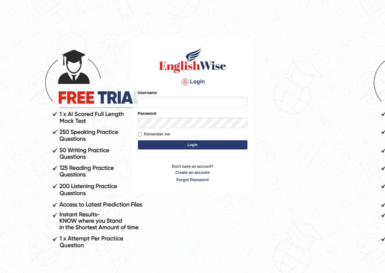
type input "[PERSON_NAME]"
click at [217, 145] on button "Login" at bounding box center [192, 144] width 109 height 9
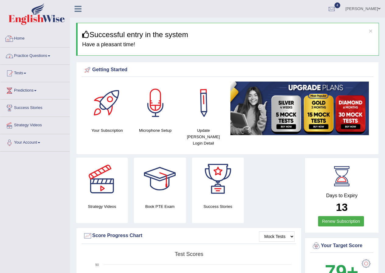
click at [36, 53] on link "Practice Questions" at bounding box center [34, 54] width 69 height 15
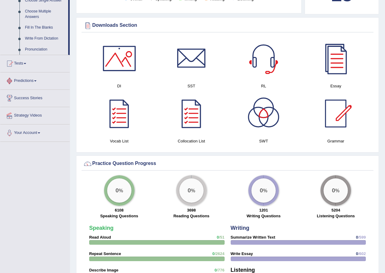
click at [49, 71] on li "Tests Take Practice Sectional Test Take Mock Test History" at bounding box center [34, 63] width 69 height 17
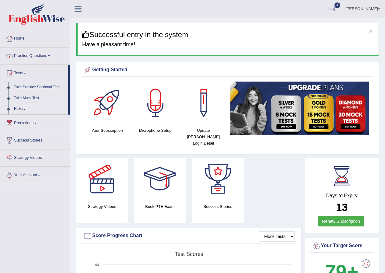
click at [26, 108] on link "History" at bounding box center [39, 108] width 57 height 11
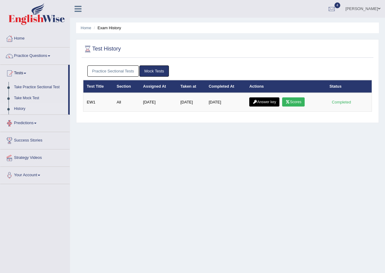
click at [110, 67] on link "Practice Sectional Tests" at bounding box center [113, 70] width 52 height 11
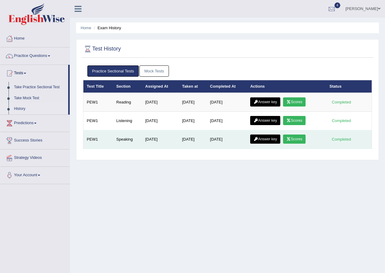
click at [273, 138] on link "Answer key" at bounding box center [265, 138] width 30 height 9
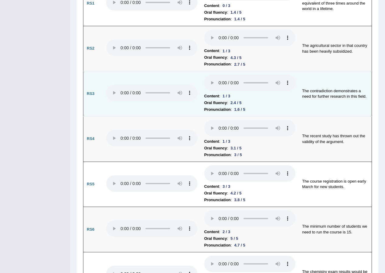
scroll to position [517, 0]
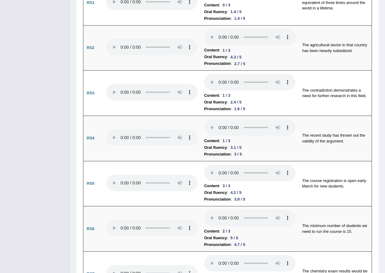
drag, startPoint x: 239, startPoint y: 168, endPoint x: 15, endPoint y: 173, distance: 223.5
drag, startPoint x: 16, startPoint y: 174, endPoint x: 16, endPoint y: 165, distance: 8.8
drag, startPoint x: 22, startPoint y: 168, endPoint x: 31, endPoint y: 170, distance: 9.2
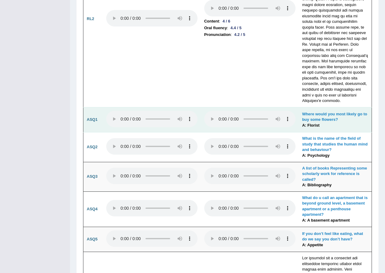
scroll to position [1468, 0]
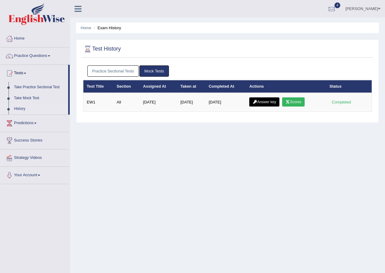
click at [33, 59] on link "Practice Questions" at bounding box center [34, 54] width 69 height 15
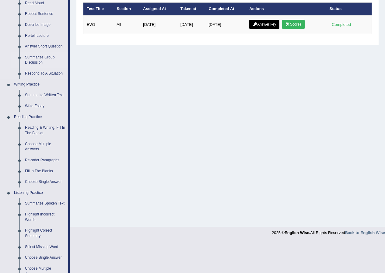
scroll to position [91, 0]
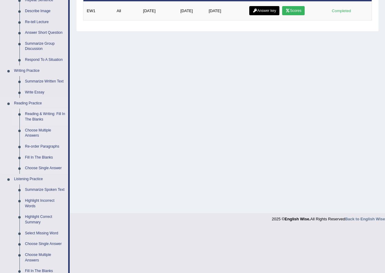
click at [42, 112] on link "Reading & Writing: Fill In The Blanks" at bounding box center [45, 117] width 46 height 16
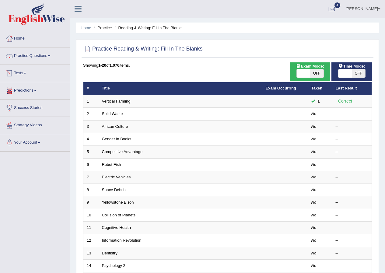
click at [43, 45] on li "Home" at bounding box center [34, 38] width 69 height 17
click at [17, 34] on link "Home" at bounding box center [34, 37] width 68 height 15
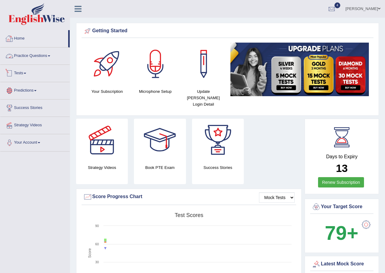
click at [46, 79] on link "Tests" at bounding box center [34, 72] width 69 height 15
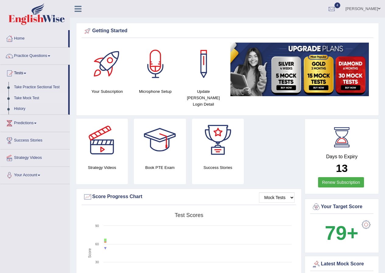
click at [36, 97] on link "Take Mock Test" at bounding box center [39, 98] width 57 height 11
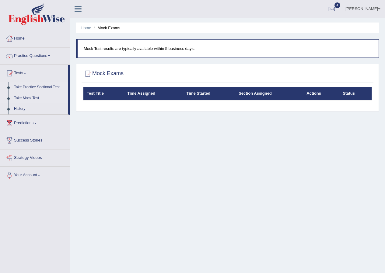
click at [40, 89] on link "Take Practice Sectional Test" at bounding box center [39, 87] width 57 height 11
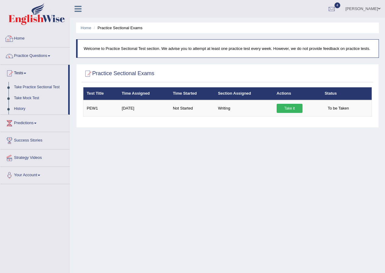
click at [26, 41] on link "Home" at bounding box center [34, 37] width 69 height 15
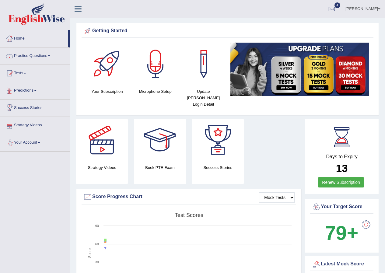
click at [29, 59] on link "Practice Questions" at bounding box center [34, 54] width 69 height 15
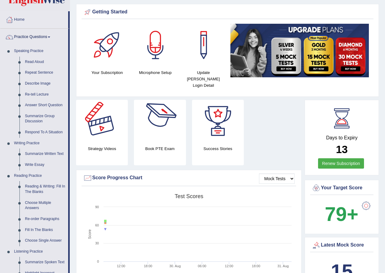
scroll to position [61, 0]
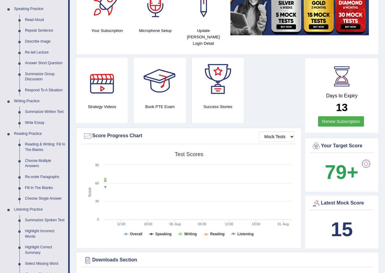
click at [346, 224] on b "15" at bounding box center [341, 229] width 22 height 22
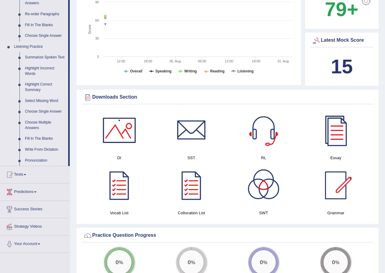
scroll to position [243, 0]
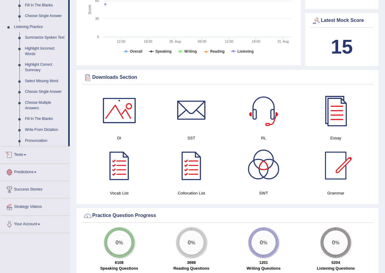
click at [36, 176] on link "Predictions" at bounding box center [34, 171] width 69 height 15
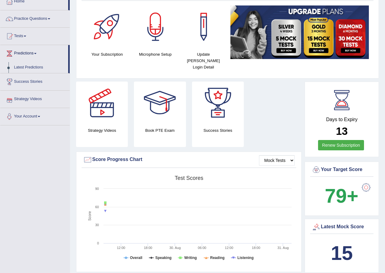
scroll to position [36, 0]
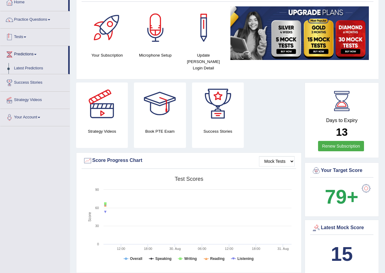
click at [24, 39] on link "Tests" at bounding box center [34, 36] width 69 height 15
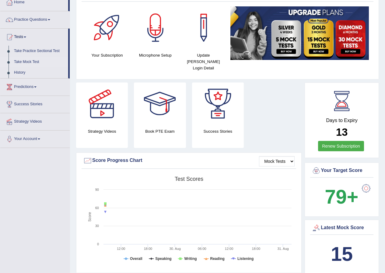
click at [30, 64] on link "Take Mock Test" at bounding box center [39, 62] width 57 height 11
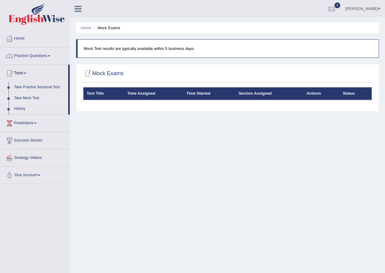
click at [26, 107] on link "History" at bounding box center [39, 108] width 57 height 11
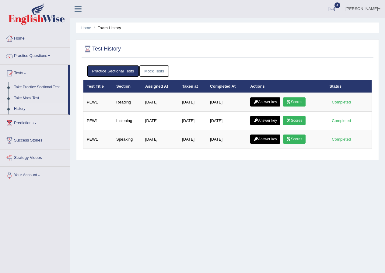
drag, startPoint x: 333, startPoint y: 104, endPoint x: 361, endPoint y: 193, distance: 93.8
click at [361, 193] on div "Home Exam History Test History Practice Sectional Tests Mock Tests Test Title S…" at bounding box center [227, 152] width 315 height 304
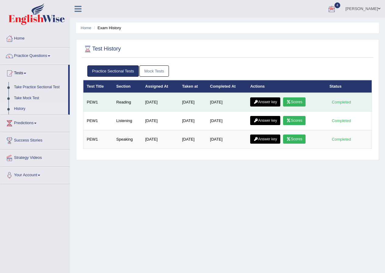
click at [211, 99] on td "Aug 31, 2025" at bounding box center [226, 102] width 40 height 19
click at [242, 99] on td "Aug 31, 2025" at bounding box center [226, 102] width 40 height 19
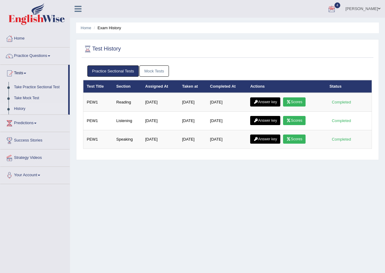
drag, startPoint x: 242, startPoint y: 99, endPoint x: 210, endPoint y: 223, distance: 128.9
click at [210, 223] on div "Home Exam History Test History Practice Sectional Tests Mock Tests Test Title S…" at bounding box center [227, 152] width 315 height 304
click at [35, 38] on link "Home" at bounding box center [34, 37] width 69 height 15
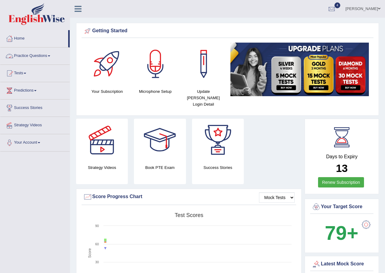
click at [32, 61] on link "Practice Questions" at bounding box center [34, 54] width 69 height 15
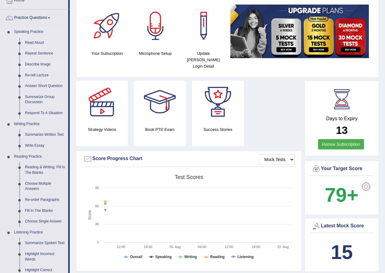
scroll to position [30, 0]
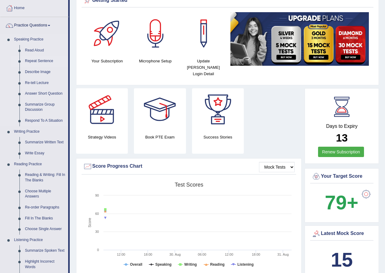
click at [47, 60] on link "Repeat Sentence" at bounding box center [45, 61] width 46 height 11
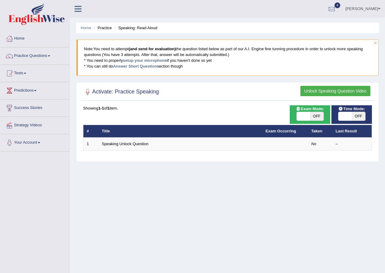
click at [348, 91] on button "Unlock Speaking Question Video" at bounding box center [335, 91] width 70 height 10
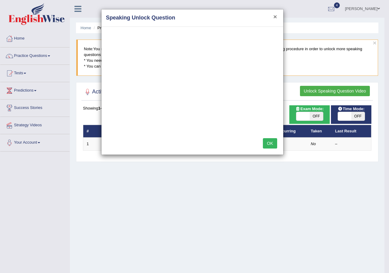
click at [273, 18] on button "×" at bounding box center [275, 16] width 4 height 6
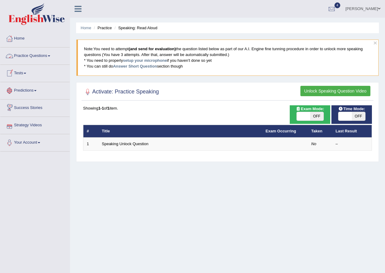
click at [30, 62] on link "Practice Questions" at bounding box center [34, 54] width 69 height 15
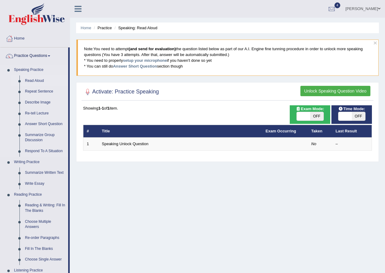
click at [34, 82] on link "Read Aloud" at bounding box center [45, 80] width 46 height 11
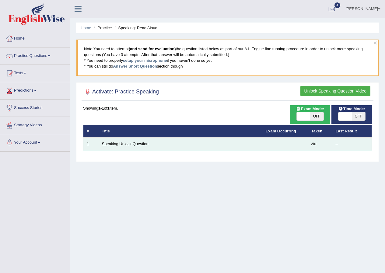
click at [323, 142] on td "No" at bounding box center [320, 143] width 24 height 13
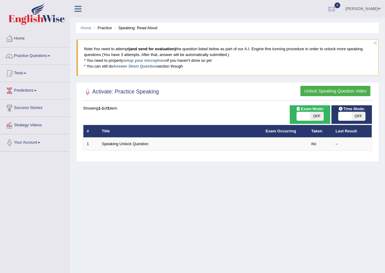
drag, startPoint x: 320, startPoint y: 87, endPoint x: 323, endPoint y: 93, distance: 6.7
click at [320, 87] on button "Unlock Speaking Question Video" at bounding box center [335, 91] width 70 height 10
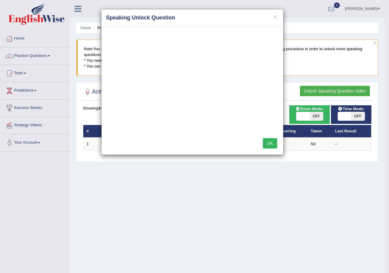
click at [274, 144] on button "OK" at bounding box center [270, 143] width 14 height 10
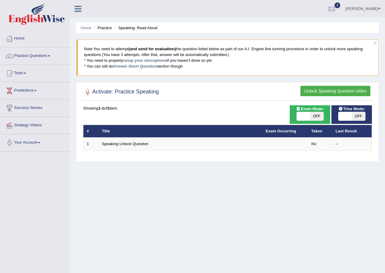
click at [338, 55] on blockquote "Note: You need to attempt (and send for evaluation) the question listed below a…" at bounding box center [227, 58] width 302 height 36
click at [154, 97] on div at bounding box center [227, 92] width 289 height 12
click at [126, 130] on th "Title" at bounding box center [181, 131] width 164 height 13
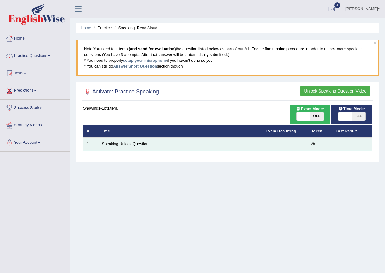
click at [124, 146] on td "Speaking Unlock Question" at bounding box center [181, 143] width 164 height 13
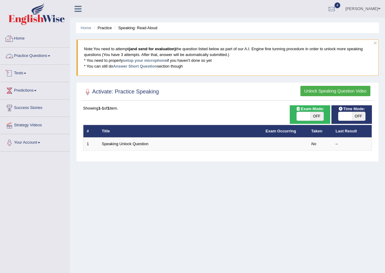
click at [36, 45] on li "Home" at bounding box center [34, 38] width 69 height 17
click at [43, 42] on link "Home" at bounding box center [34, 37] width 68 height 15
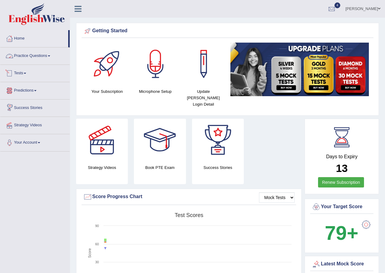
click at [47, 96] on link "Predictions" at bounding box center [34, 89] width 69 height 15
click at [32, 72] on link "Tests" at bounding box center [34, 72] width 69 height 15
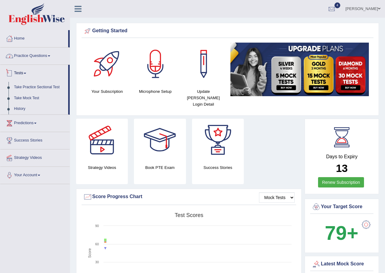
click at [50, 57] on link "Practice Questions" at bounding box center [34, 54] width 69 height 15
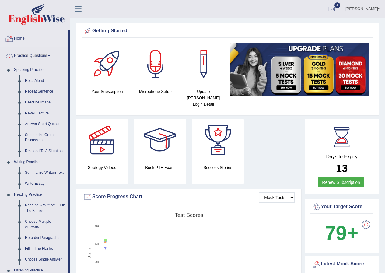
click at [47, 44] on link "Home" at bounding box center [34, 37] width 68 height 15
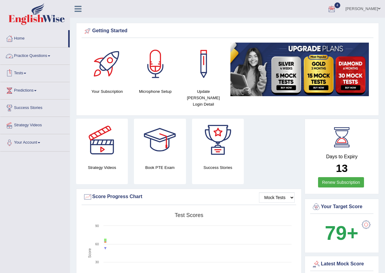
click at [40, 60] on link "Practice Questions" at bounding box center [34, 54] width 69 height 15
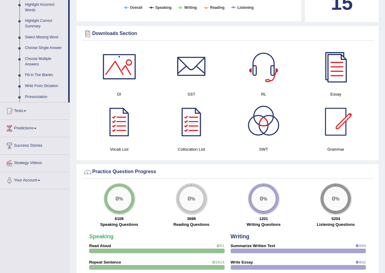
scroll to position [334, 0]
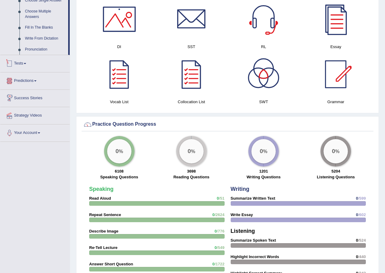
click at [40, 66] on link "Tests" at bounding box center [34, 62] width 69 height 15
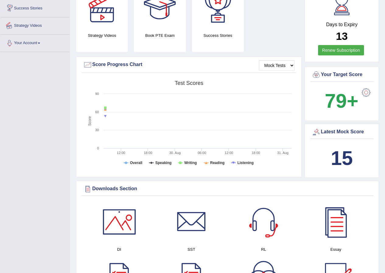
scroll to position [126, 0]
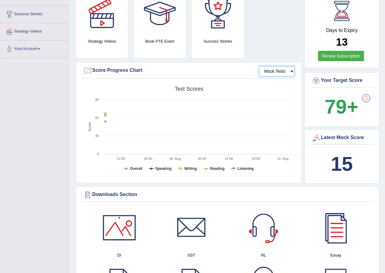
click at [272, 66] on select "Mock Tests" at bounding box center [277, 71] width 36 height 10
click at [259, 66] on select "Mock Tests" at bounding box center [277, 71] width 36 height 10
click at [137, 66] on div "Score Progress Chart" at bounding box center [188, 70] width 211 height 9
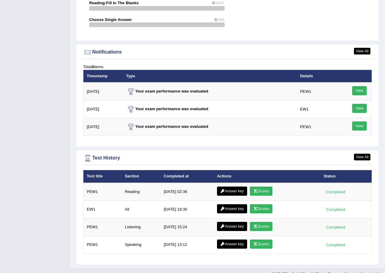
scroll to position [704, 0]
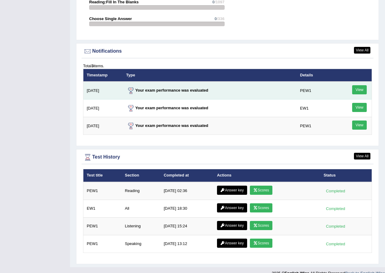
click at [358, 85] on link "View" at bounding box center [359, 89] width 15 height 9
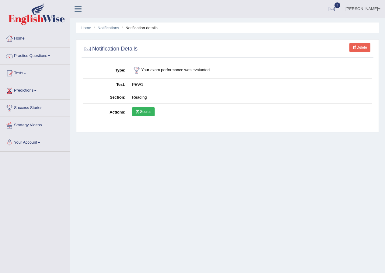
click at [351, 47] on link "Delete" at bounding box center [359, 47] width 21 height 9
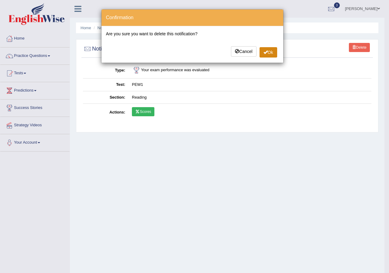
click at [271, 53] on button "Ok" at bounding box center [269, 52] width 18 height 10
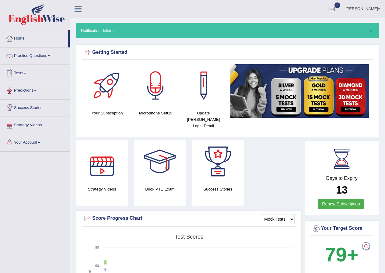
click at [34, 73] on link "Tests" at bounding box center [34, 72] width 69 height 15
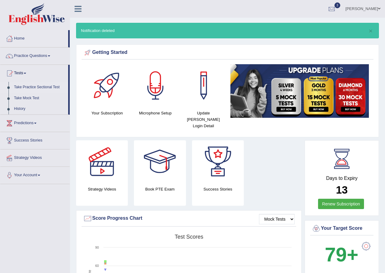
click at [48, 88] on link "Take Practice Sectional Test" at bounding box center [39, 87] width 57 height 11
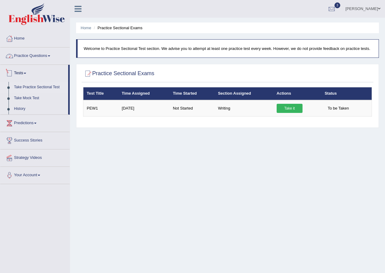
click at [26, 53] on link "Practice Questions" at bounding box center [34, 54] width 69 height 15
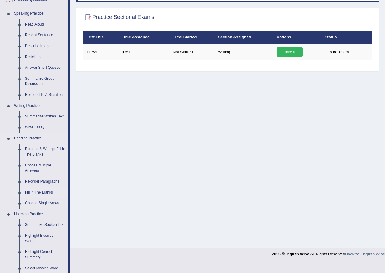
scroll to position [30, 0]
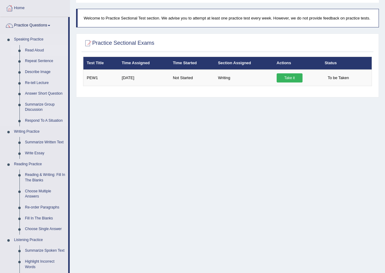
click at [39, 50] on link "Read Aloud" at bounding box center [45, 50] width 46 height 11
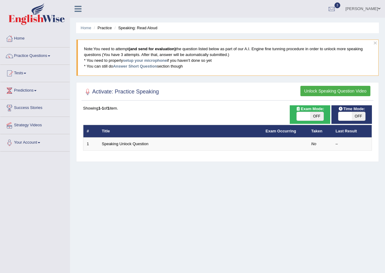
click at [161, 132] on th "Title" at bounding box center [181, 131] width 164 height 13
click at [282, 131] on link "Exam Occurring" at bounding box center [280, 131] width 30 height 5
click at [294, 132] on link "Exam Occurring" at bounding box center [280, 131] width 30 height 5
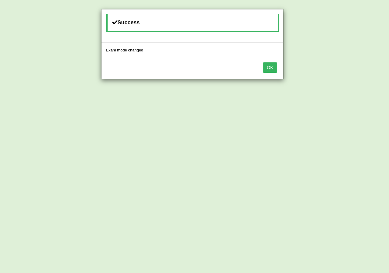
click at [272, 69] on button "OK" at bounding box center [270, 67] width 14 height 10
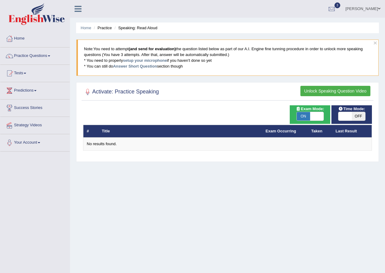
click at [344, 111] on span "Time Mode:" at bounding box center [352, 108] width 32 height 6
click at [356, 116] on span "OFF" at bounding box center [357, 116] width 13 height 9
checkbox input "true"
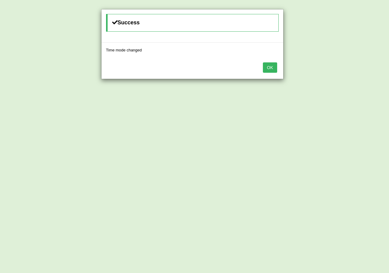
click at [272, 67] on button "OK" at bounding box center [270, 67] width 14 height 10
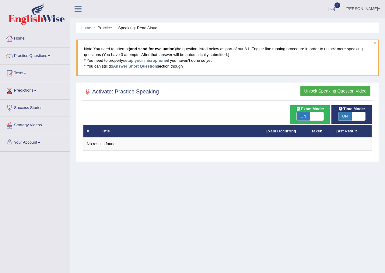
click at [319, 95] on button "Unlock Speaking Question Video" at bounding box center [335, 91] width 70 height 10
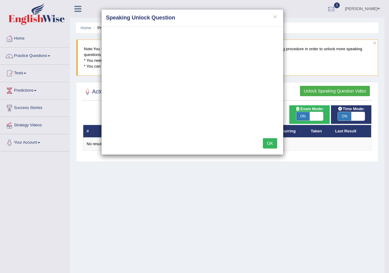
click at [272, 142] on button "OK" at bounding box center [270, 143] width 14 height 10
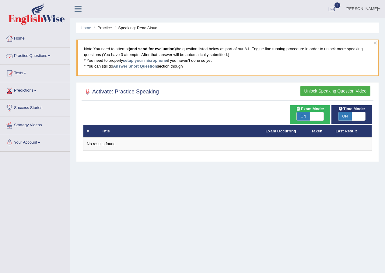
click at [36, 57] on link "Practice Questions" at bounding box center [34, 54] width 69 height 15
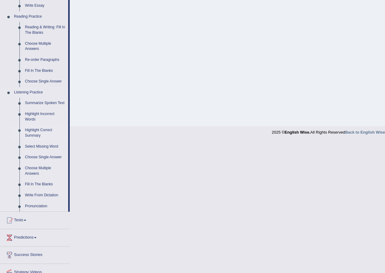
scroll to position [182, 0]
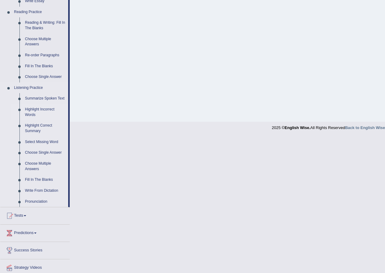
click at [38, 107] on link "Highlight Incorrect Words" at bounding box center [45, 112] width 46 height 16
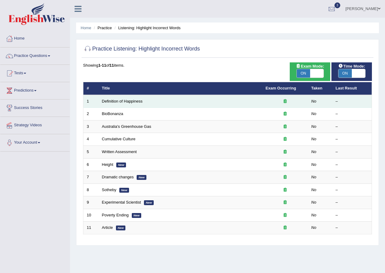
click at [213, 99] on td "Definition of Happiness" at bounding box center [181, 101] width 164 height 13
click at [305, 98] on td at bounding box center [285, 101] width 46 height 13
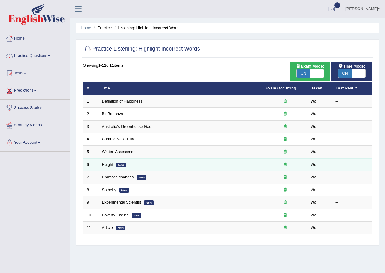
click at [142, 170] on td "Height New" at bounding box center [181, 164] width 164 height 13
click at [141, 166] on td "Height New" at bounding box center [181, 164] width 164 height 13
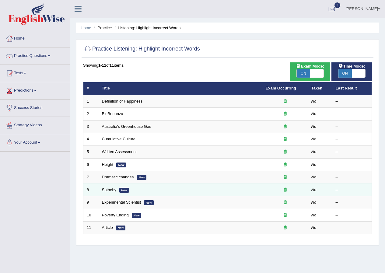
click at [159, 185] on td "Sotheby New" at bounding box center [181, 189] width 164 height 13
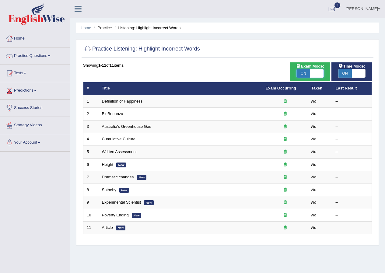
click at [311, 71] on span at bounding box center [316, 73] width 13 height 9
checkbox input "false"
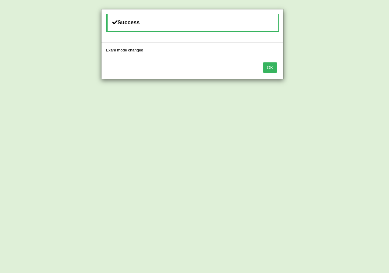
click at [272, 67] on button "OK" at bounding box center [270, 67] width 14 height 10
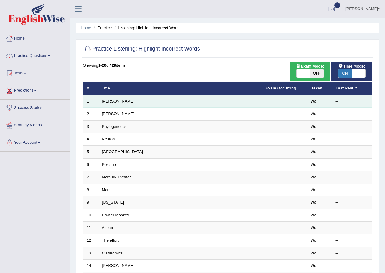
click at [261, 102] on td "[PERSON_NAME]" at bounding box center [181, 101] width 164 height 13
click at [291, 104] on td at bounding box center [285, 101] width 46 height 13
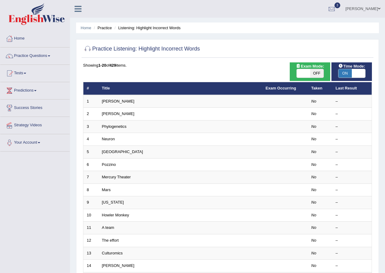
click at [348, 71] on span "ON" at bounding box center [344, 73] width 13 height 9
checkbox input "false"
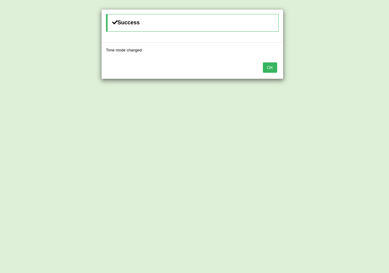
click at [267, 69] on button "OK" at bounding box center [270, 67] width 14 height 10
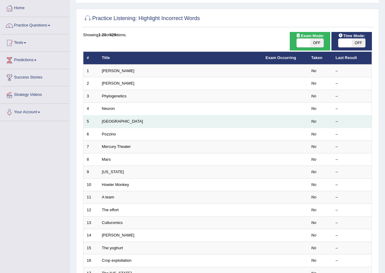
scroll to position [122, 0]
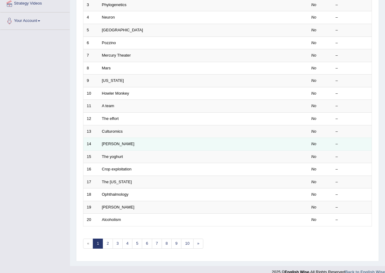
click at [202, 140] on td "McCarthy" at bounding box center [181, 144] width 164 height 13
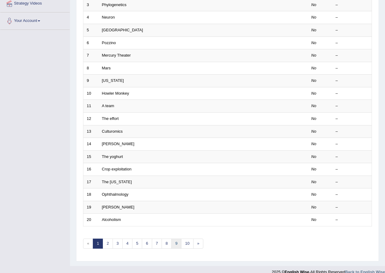
click at [171, 245] on link "9" at bounding box center [176, 243] width 10 height 10
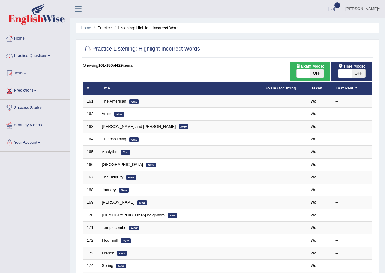
click at [157, 108] on td "Voice New" at bounding box center [181, 114] width 164 height 13
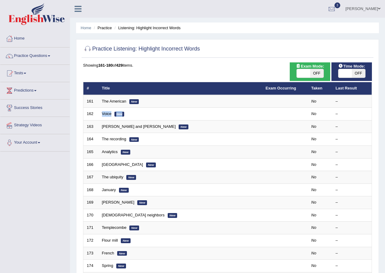
click at [157, 108] on td "Voice New" at bounding box center [181, 114] width 164 height 13
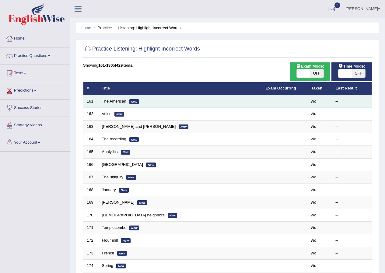
click at [252, 102] on td "The American New" at bounding box center [181, 101] width 164 height 13
click at [252, 105] on td "The American New" at bounding box center [181, 101] width 164 height 13
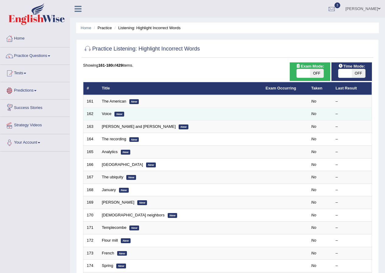
click at [150, 113] on td "Voice New" at bounding box center [181, 114] width 164 height 13
click at [104, 111] on td "Voice New" at bounding box center [181, 114] width 164 height 13
click at [107, 113] on link "Voice" at bounding box center [107, 113] width 10 height 5
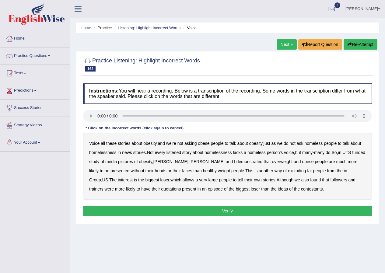
click at [204, 142] on b "obese" at bounding box center [204, 143] width 12 height 5
click at [179, 151] on b "listened" at bounding box center [173, 152] width 15 height 5
click at [204, 142] on b "obese" at bounding box center [204, 143] width 12 height 5
click at [42, 74] on link "Tests" at bounding box center [34, 72] width 69 height 15
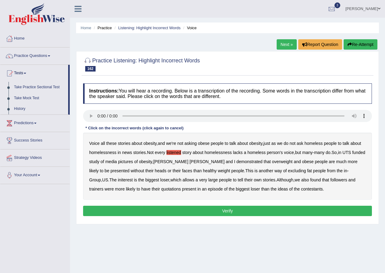
click at [38, 75] on link "Tests" at bounding box center [34, 72] width 68 height 15
